Goal: Find contact information: Find contact information

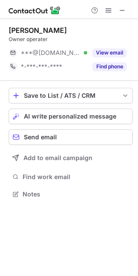
scroll to position [188, 138]
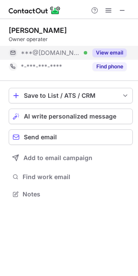
click at [111, 53] on button "View email" at bounding box center [109, 53] width 34 height 9
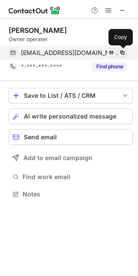
click at [123, 50] on span at bounding box center [122, 52] width 7 height 7
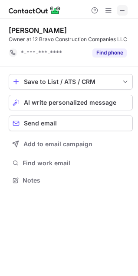
scroll to position [175, 138]
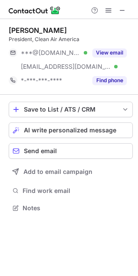
scroll to position [202, 138]
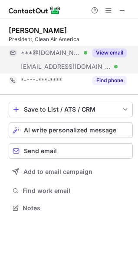
click at [114, 52] on button "View email" at bounding box center [109, 53] width 34 height 9
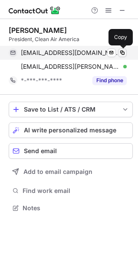
click at [124, 50] on span at bounding box center [122, 52] width 7 height 7
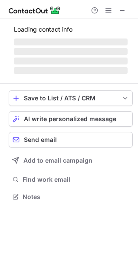
scroll to position [188, 138]
